Goal: Task Accomplishment & Management: Manage account settings

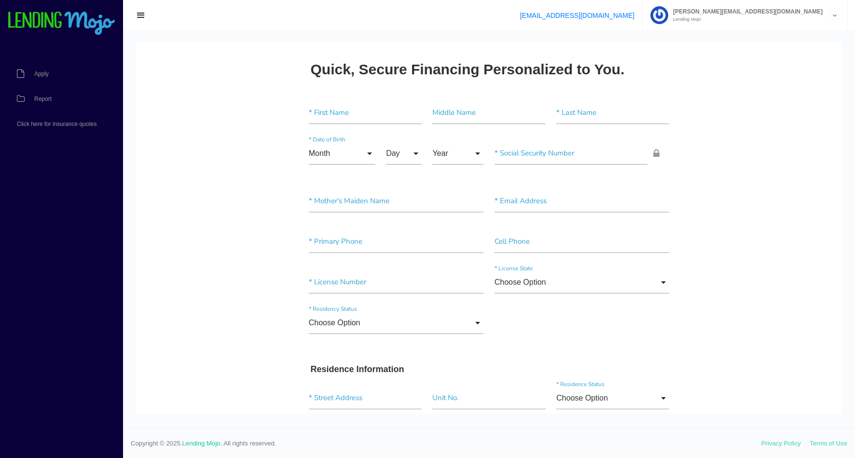
scroll to position [819, 0]
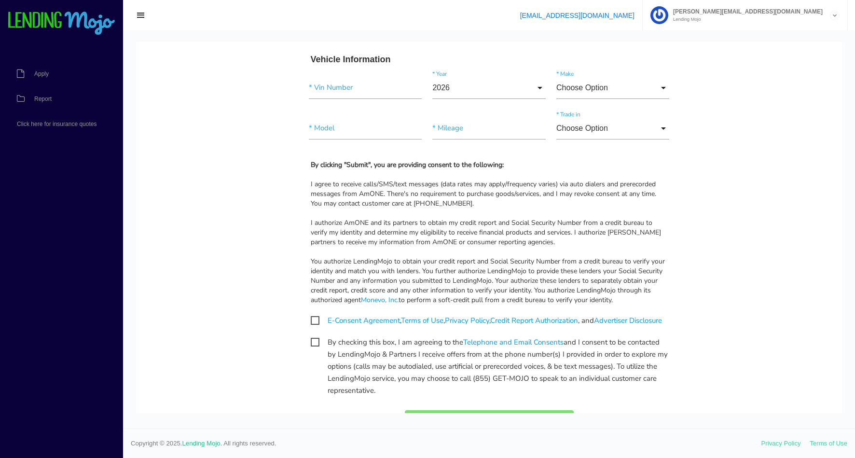
click at [840, 23] on li "mansour@strataautohaus.com Lending Mojo Manage Account Sign Out" at bounding box center [744, 15] width 205 height 30
click at [837, 16] on icon at bounding box center [834, 15] width 9 height 9
click at [749, 41] on link "Manage Account" at bounding box center [745, 39] width 204 height 14
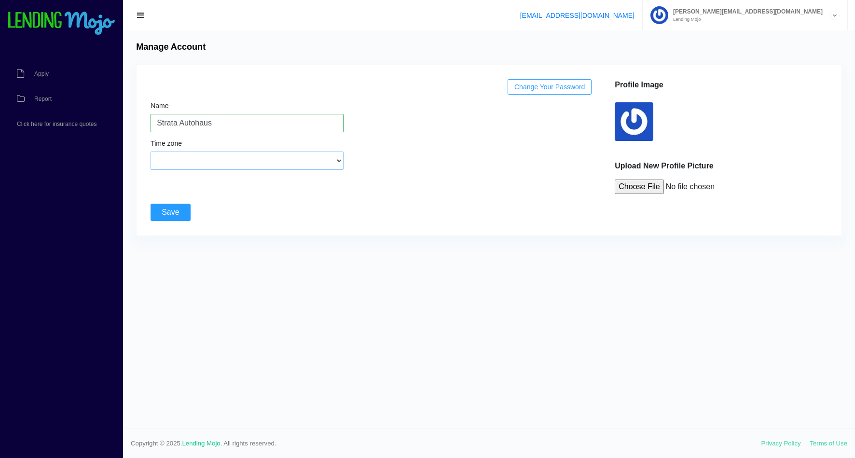
click at [299, 159] on select "(GMT-12:00) International Date Line West (GMT-11:00) American Samoa (GMT-11:00)…" at bounding box center [246, 160] width 193 height 18
select select "Pacific Time (US & Canada)"
click at [468, 148] on div "Change Your Password Name Strata Autohaus Time zone (GMT-12:00) International D…" at bounding box center [374, 136] width 457 height 115
click at [77, 20] on img at bounding box center [61, 24] width 109 height 24
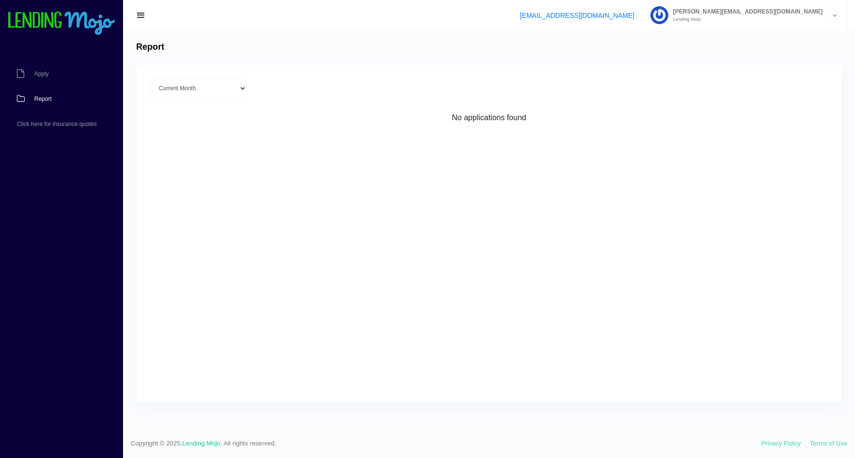
click at [138, 8] on div "[EMAIL_ADDRESS][DOMAIN_NAME] [PERSON_NAME][EMAIL_ADDRESS][DOMAIN_NAME] Lending …" at bounding box center [489, 15] width 732 height 30
click at [141, 18] on span "button" at bounding box center [141, 15] width 10 height 11
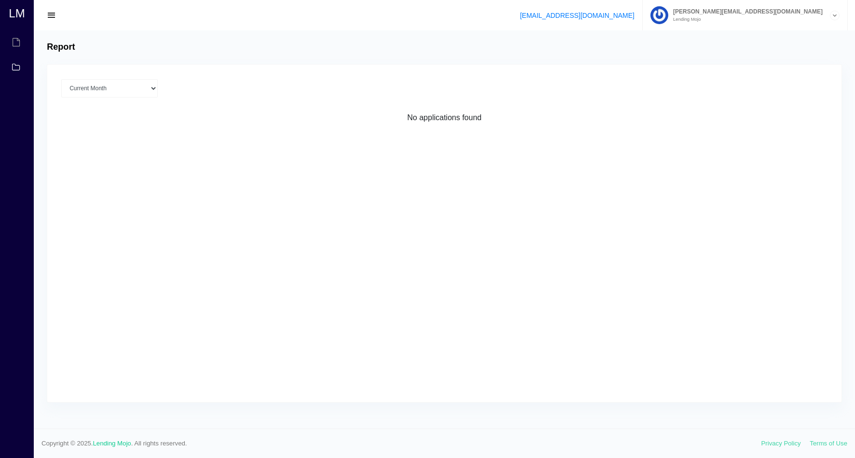
click at [54, 17] on span "button" at bounding box center [52, 15] width 10 height 11
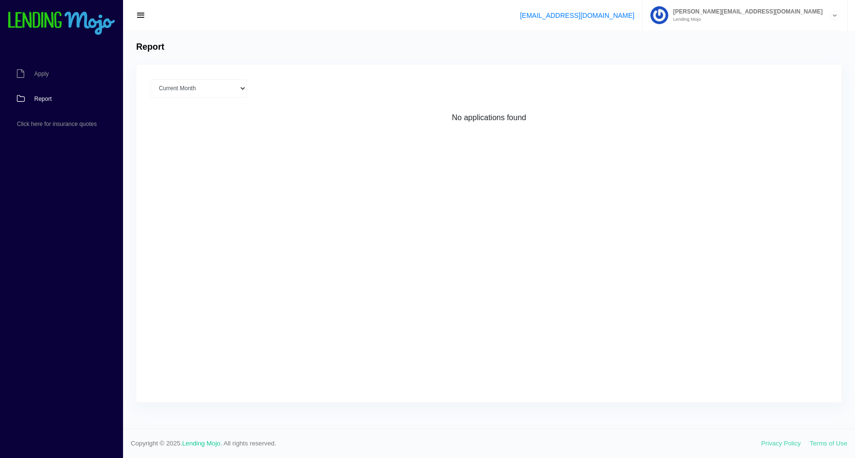
click at [333, 10] on div "[EMAIL_ADDRESS][DOMAIN_NAME] [PERSON_NAME][EMAIL_ADDRESS][DOMAIN_NAME] Lending …" at bounding box center [489, 15] width 732 height 30
drag, startPoint x: 333, startPoint y: 10, endPoint x: 144, endPoint y: 13, distance: 189.1
click at [144, 13] on span "button" at bounding box center [141, 15] width 10 height 11
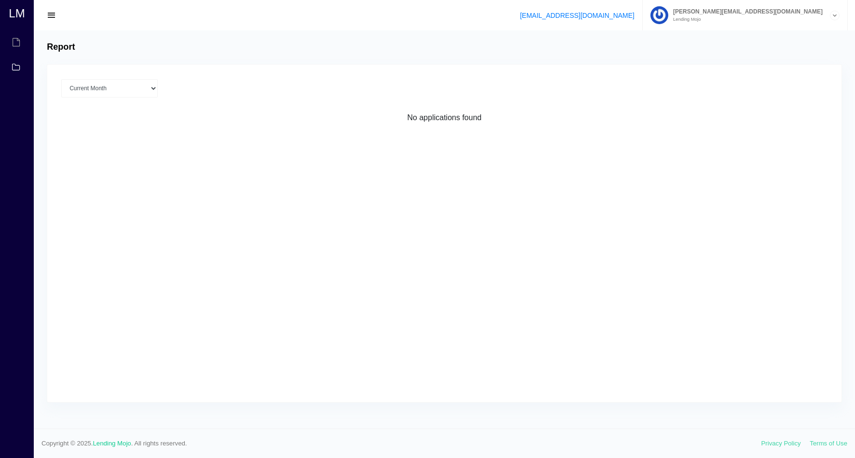
click at [136, 19] on div "[EMAIL_ADDRESS][DOMAIN_NAME] [PERSON_NAME][EMAIL_ADDRESS][DOMAIN_NAME] Lending …" at bounding box center [444, 15] width 821 height 30
click at [54, 14] on span "button" at bounding box center [52, 15] width 10 height 11
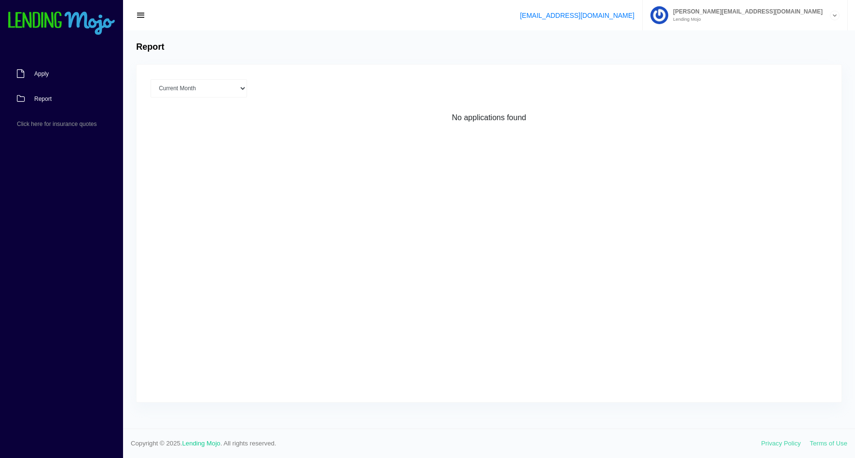
click at [33, 77] on link "Apply" at bounding box center [56, 73] width 113 height 25
